Goal: Task Accomplishment & Management: Manage account settings

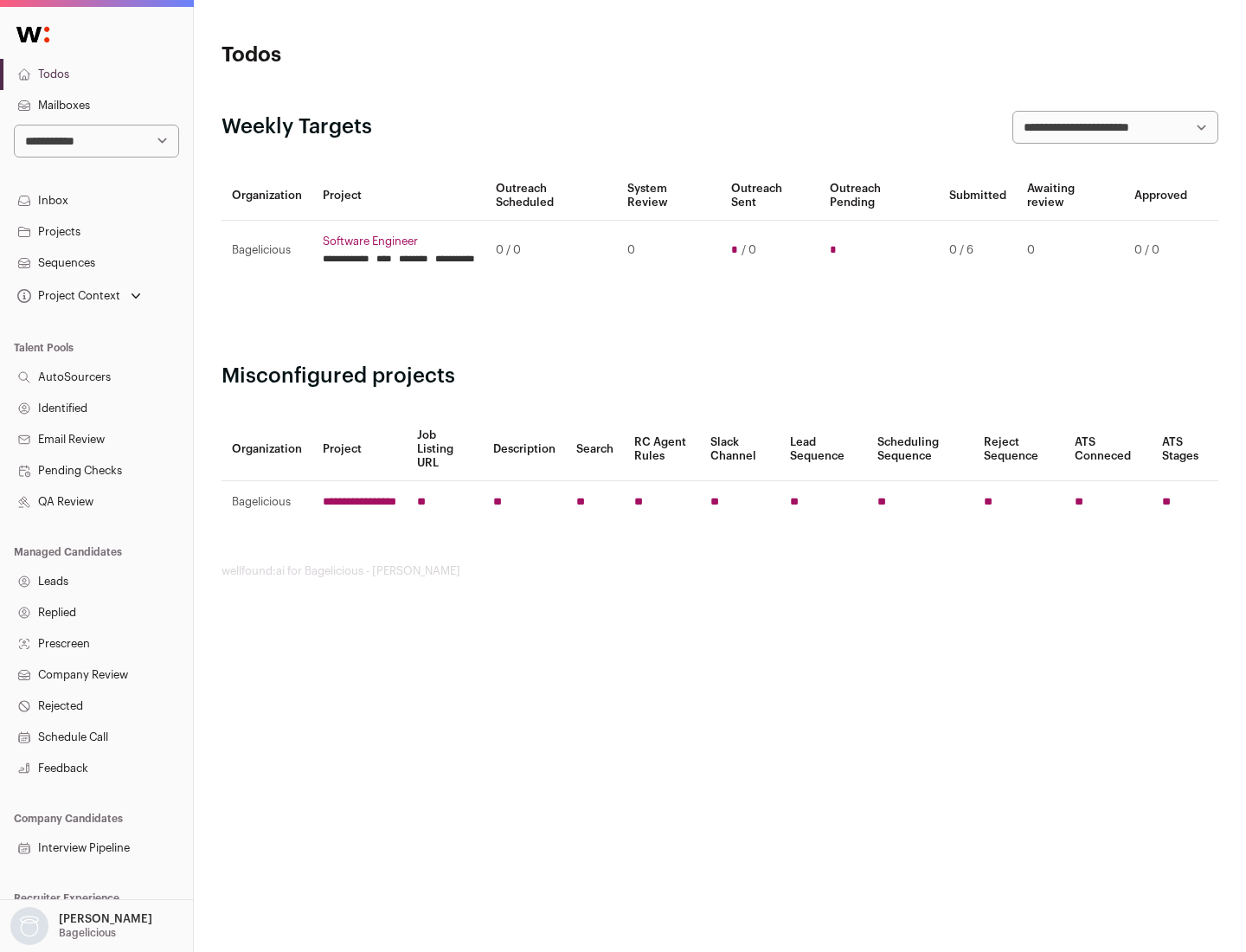
click at [96, 231] on link "Projects" at bounding box center [96, 231] width 193 height 31
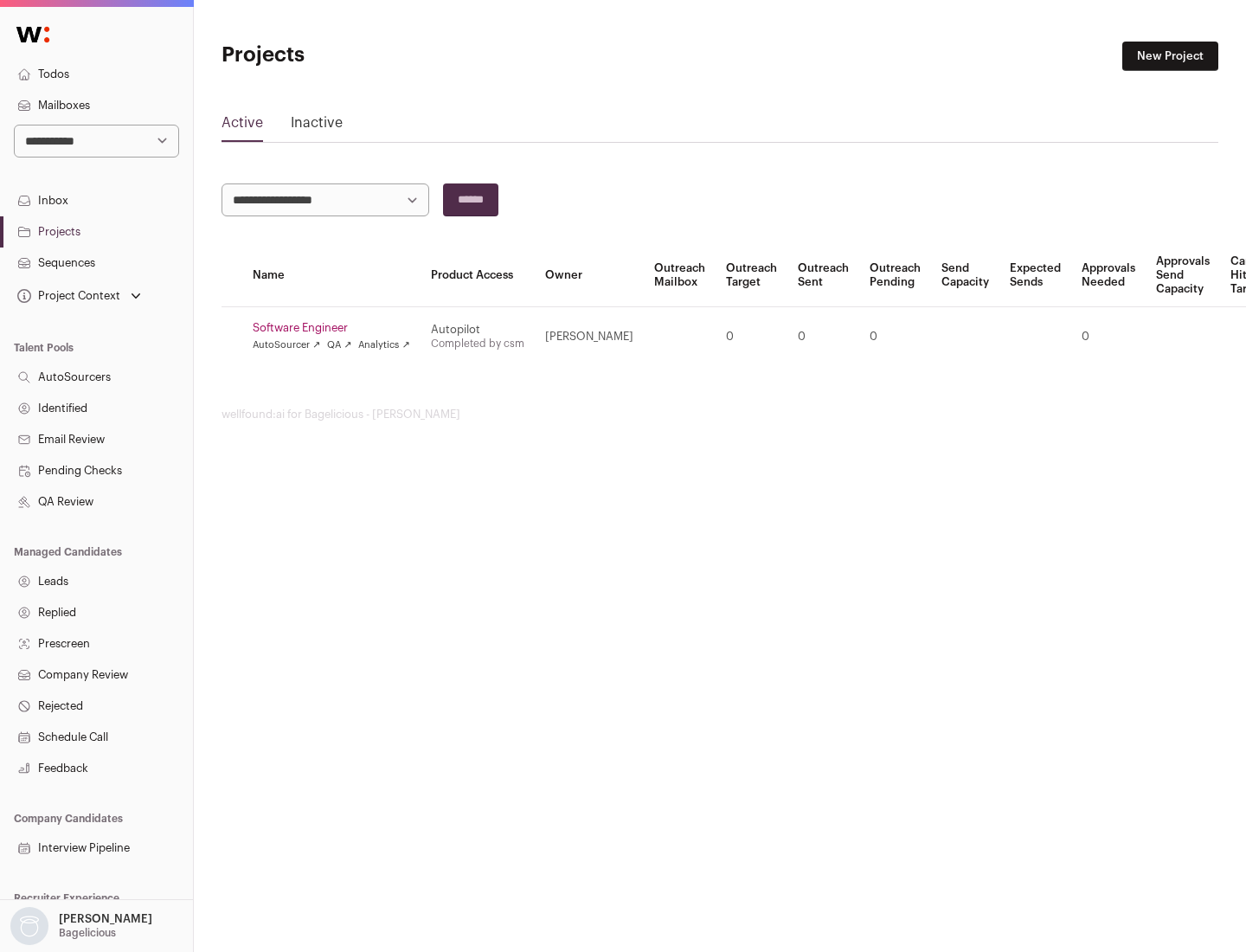
click at [337, 328] on link "Software Engineer" at bounding box center [331, 328] width 157 height 14
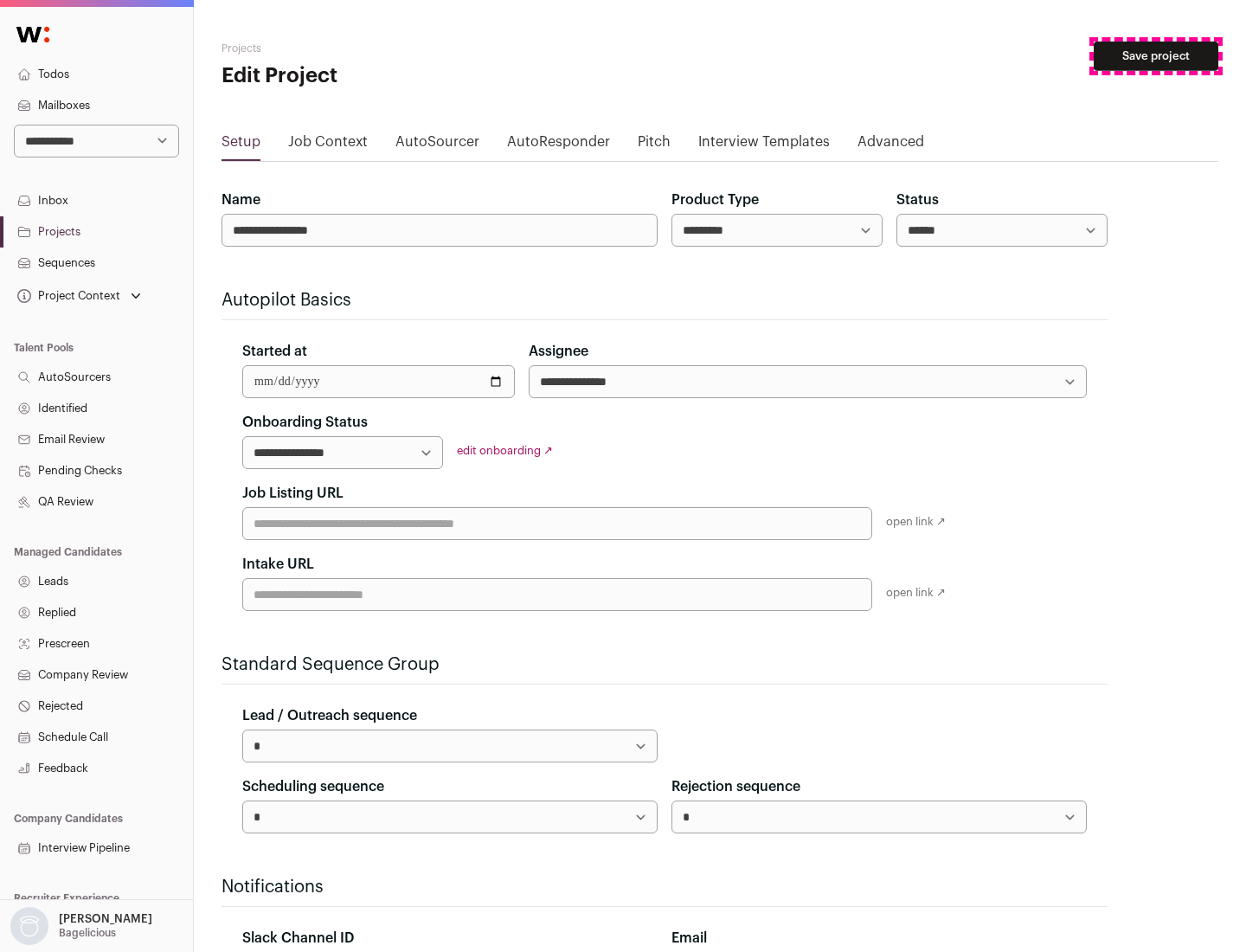
click at [1156, 56] on button "Save project" at bounding box center [1155, 55] width 125 height 29
